Goal: Information Seeking & Learning: Find specific fact

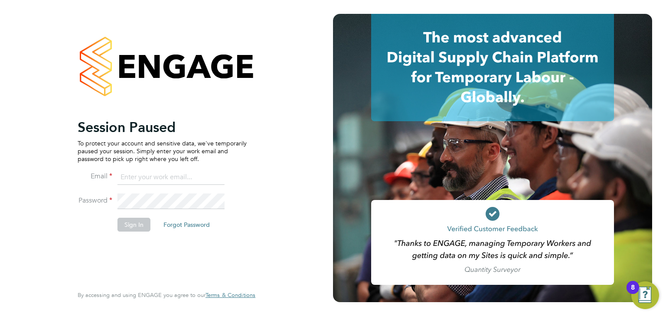
type input "engagemasterlogins@hays.com"
click at [137, 222] on button "Sign In" at bounding box center [133, 225] width 33 height 14
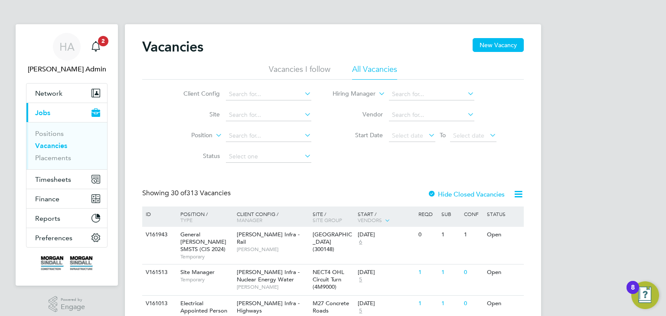
click at [48, 94] on span "Network" at bounding box center [48, 93] width 27 height 8
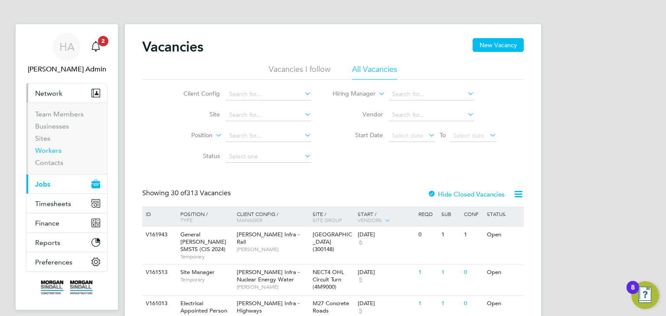
click at [44, 152] on link "Workers" at bounding box center [48, 150] width 26 height 8
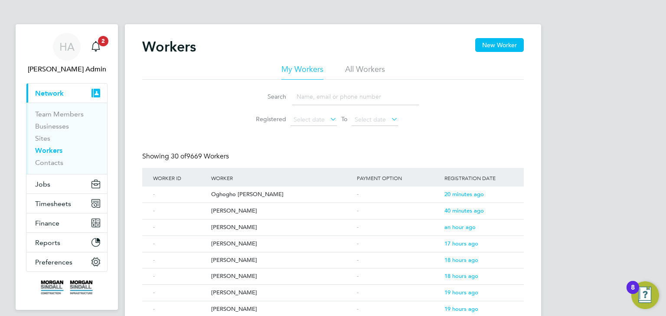
click at [320, 96] on input at bounding box center [355, 96] width 127 height 17
type input "josh"
click at [238, 224] on div "Joshua Wood" at bounding box center [282, 228] width 146 height 16
click at [241, 241] on div "Joshua Halligan" at bounding box center [282, 244] width 146 height 16
click at [236, 262] on div "[PERSON_NAME]" at bounding box center [282, 261] width 146 height 16
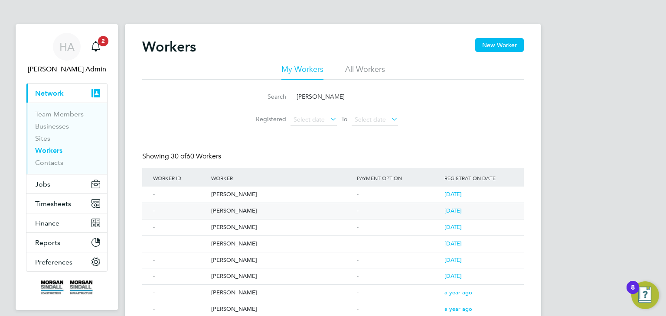
click at [236, 214] on div "Josh Ayres" at bounding box center [282, 211] width 146 height 16
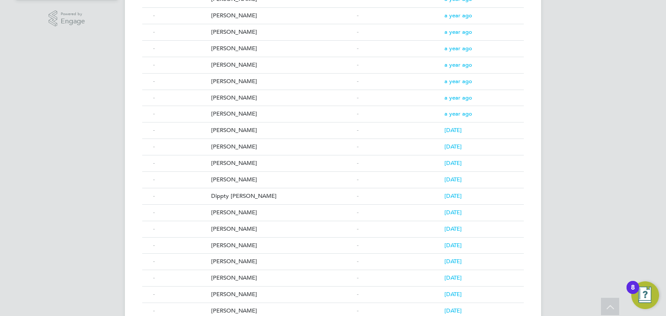
scroll to position [311, 0]
click at [248, 263] on div "Joshua Wright" at bounding box center [282, 261] width 146 height 16
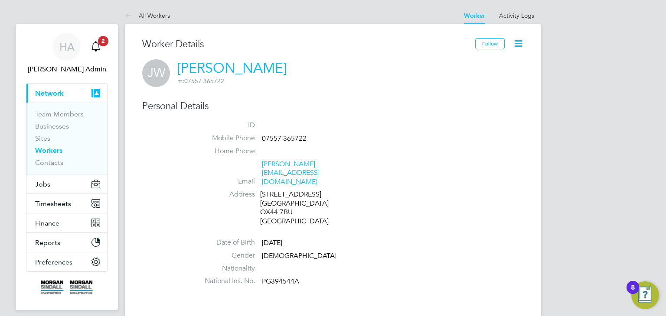
click at [409, 153] on li "Home Phone" at bounding box center [358, 153] width 329 height 13
